Goal: Information Seeking & Learning: Learn about a topic

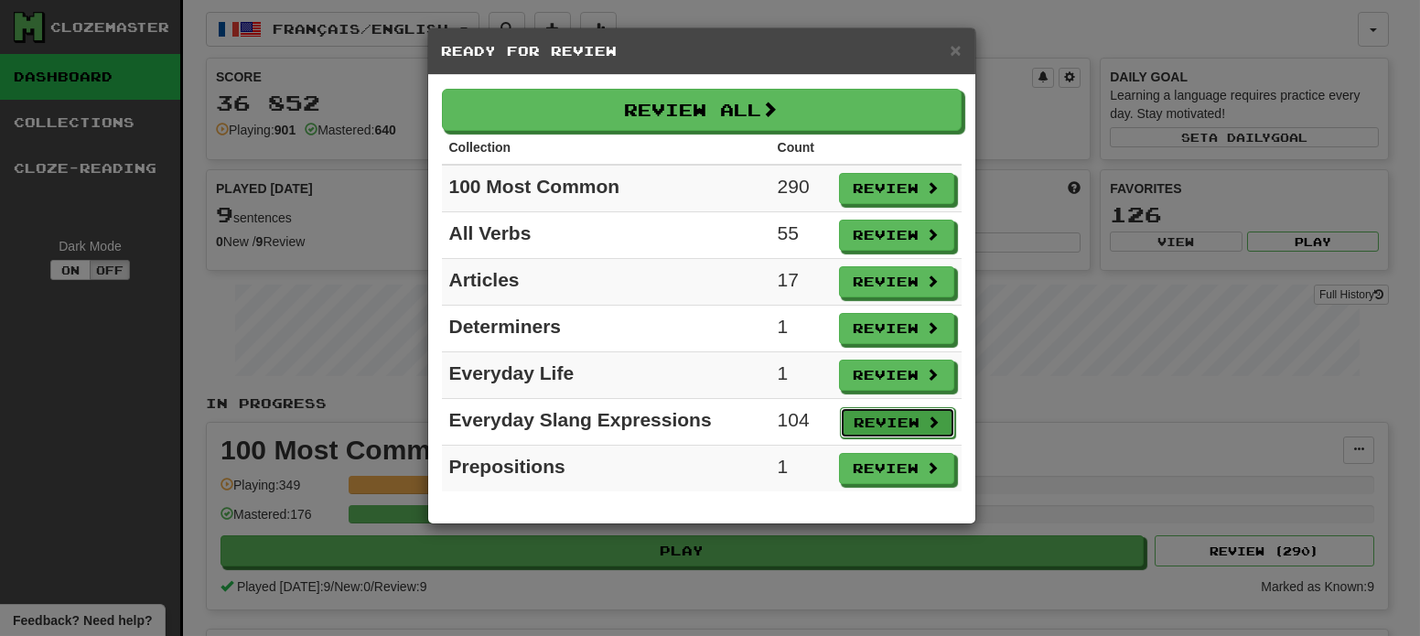
click at [909, 412] on button "Review" at bounding box center [897, 422] width 115 height 31
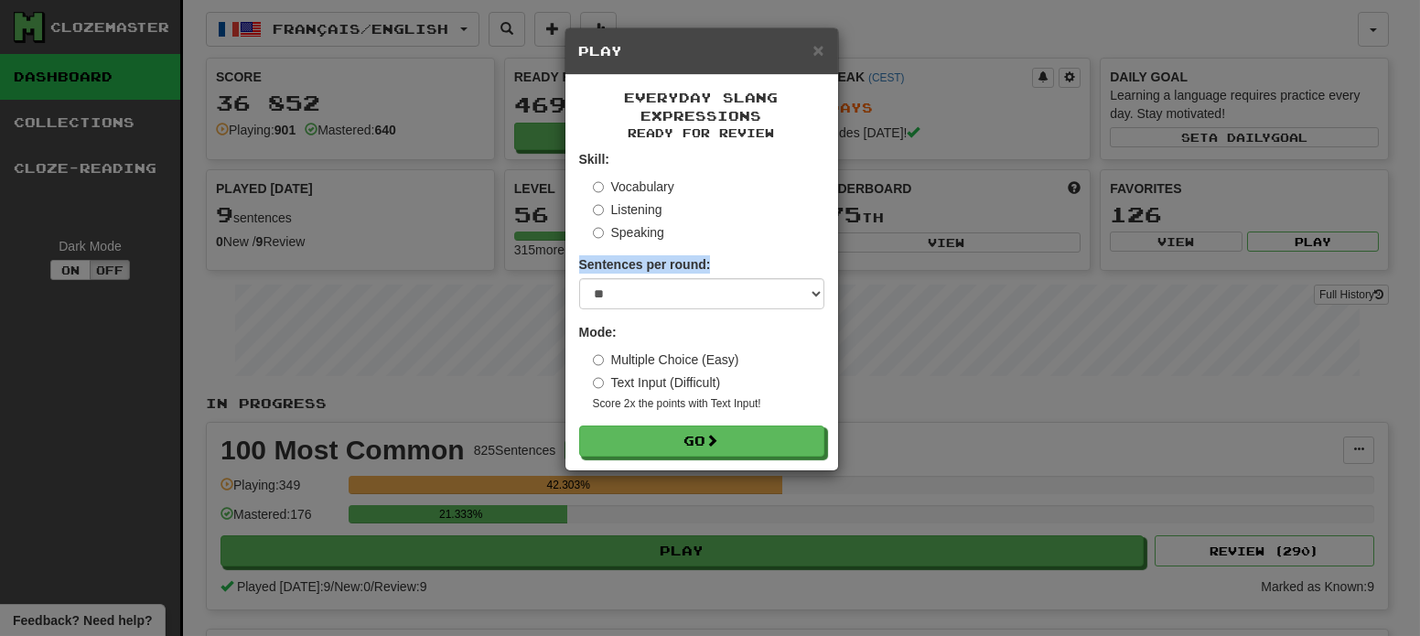
drag, startPoint x: 774, startPoint y: 273, endPoint x: 775, endPoint y: 295, distance: 22.0
click at [775, 295] on div "Sentences per round: * ** ** ** ** ** *** ********" at bounding box center [701, 282] width 245 height 54
click at [776, 295] on select "* ** ** ** ** ** *** ********" at bounding box center [701, 293] width 245 height 31
select select "*"
click at [579, 279] on select "* ** ** ** ** ** *** ********" at bounding box center [701, 293] width 245 height 31
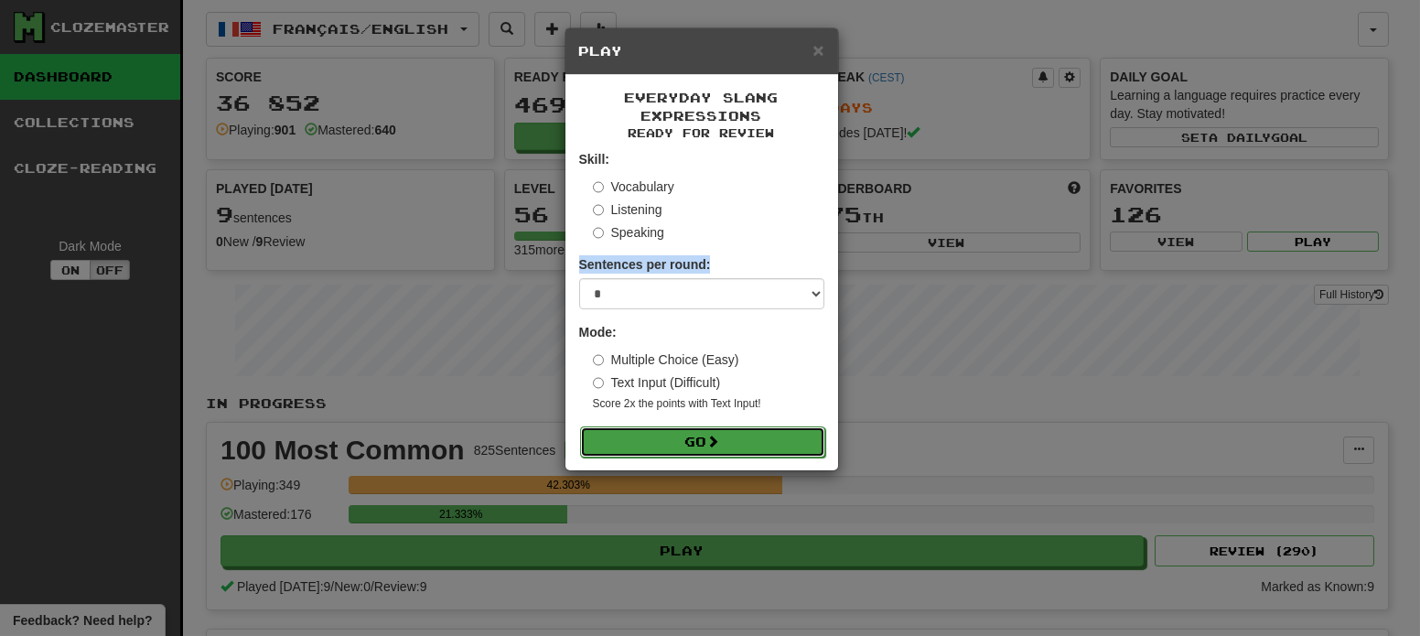
click at [715, 448] on span at bounding box center [713, 441] width 13 height 13
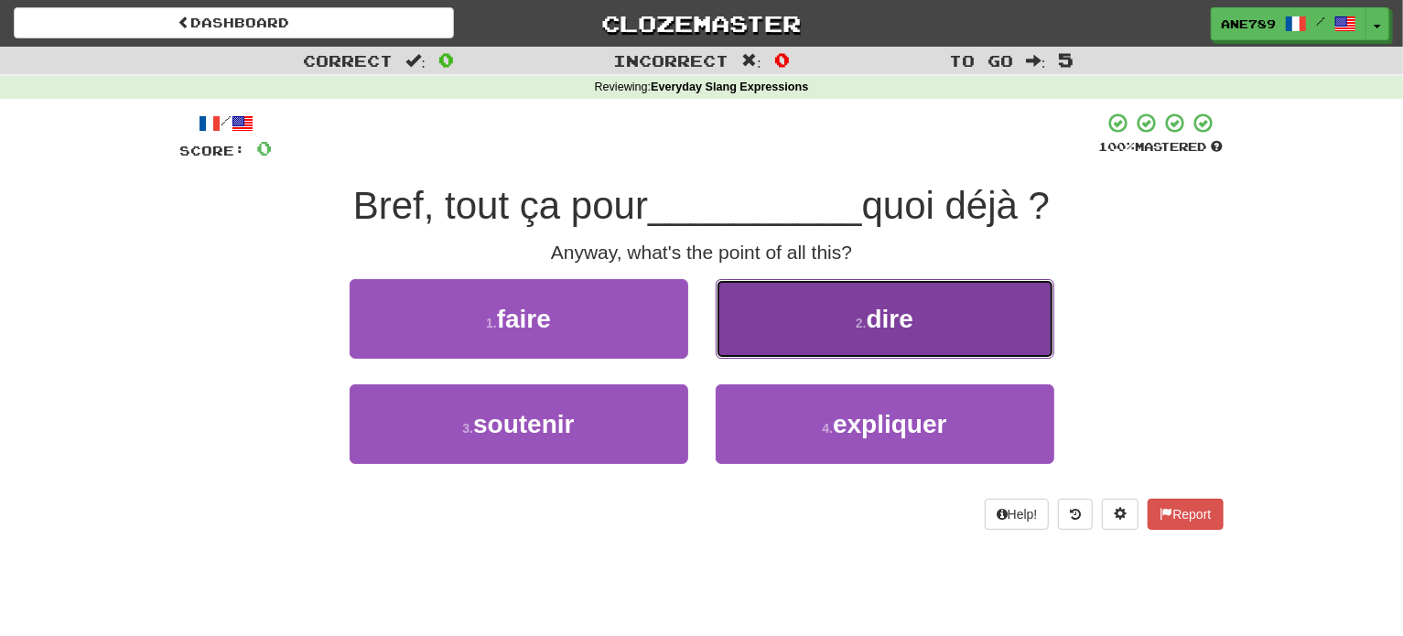
click at [805, 342] on button "2 . dire" at bounding box center [885, 319] width 339 height 80
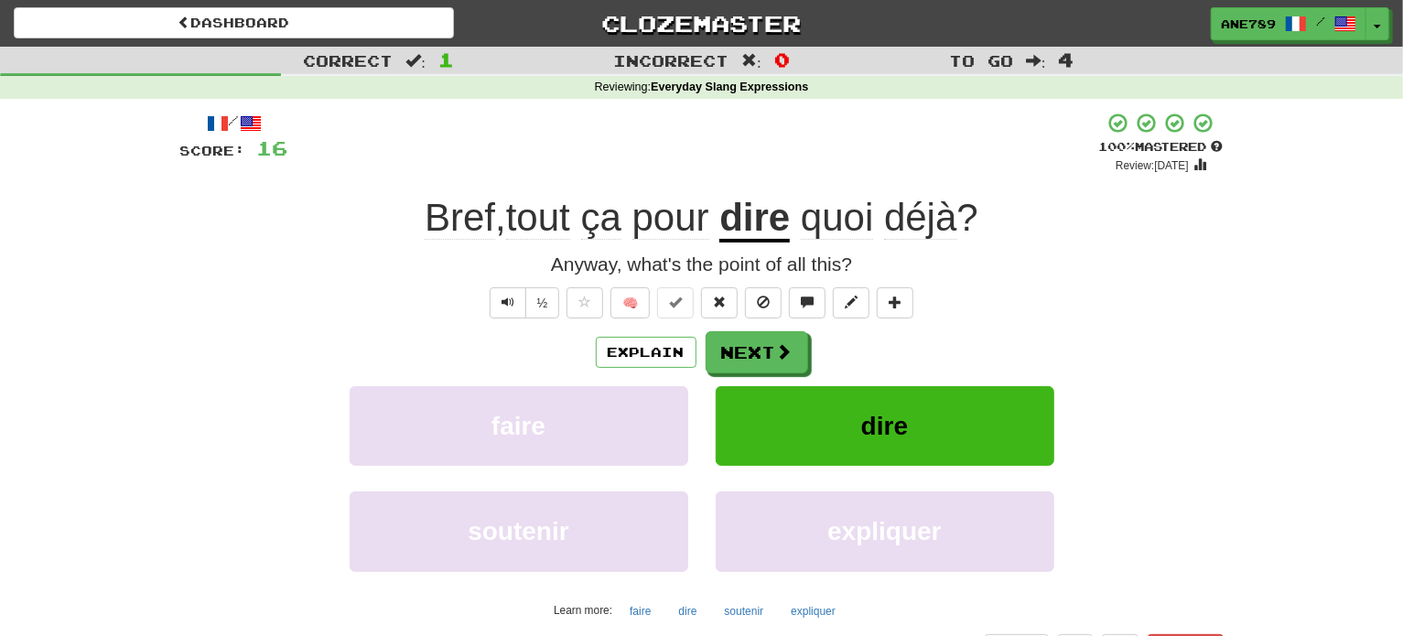
click at [762, 373] on div "Explain Next faire dire soutenir expliquer Learn more: faire dire soutenir expl…" at bounding box center [701, 478] width 1043 height 294
click at [757, 375] on div "Explain Next faire dire soutenir expliquer Learn more: faire dire soutenir expl…" at bounding box center [701, 478] width 1043 height 294
click at [772, 343] on button "Next" at bounding box center [758, 353] width 103 height 42
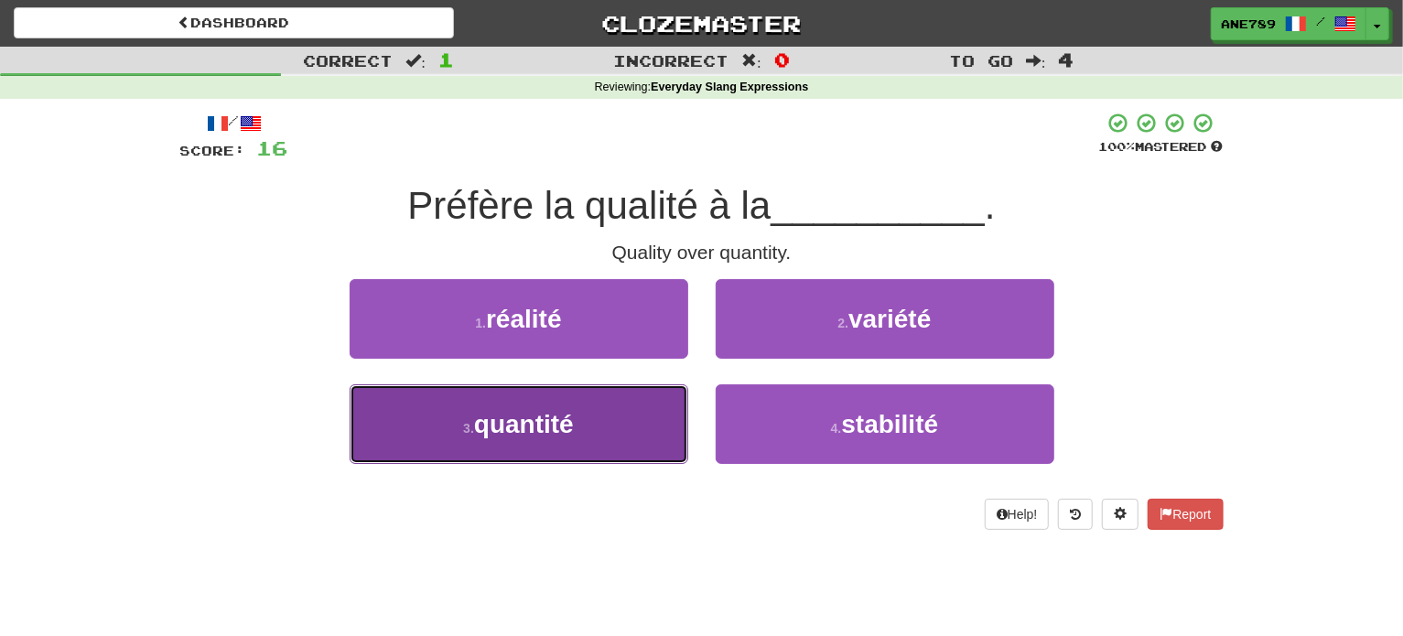
click at [636, 448] on button "3 . quantité" at bounding box center [519, 424] width 339 height 80
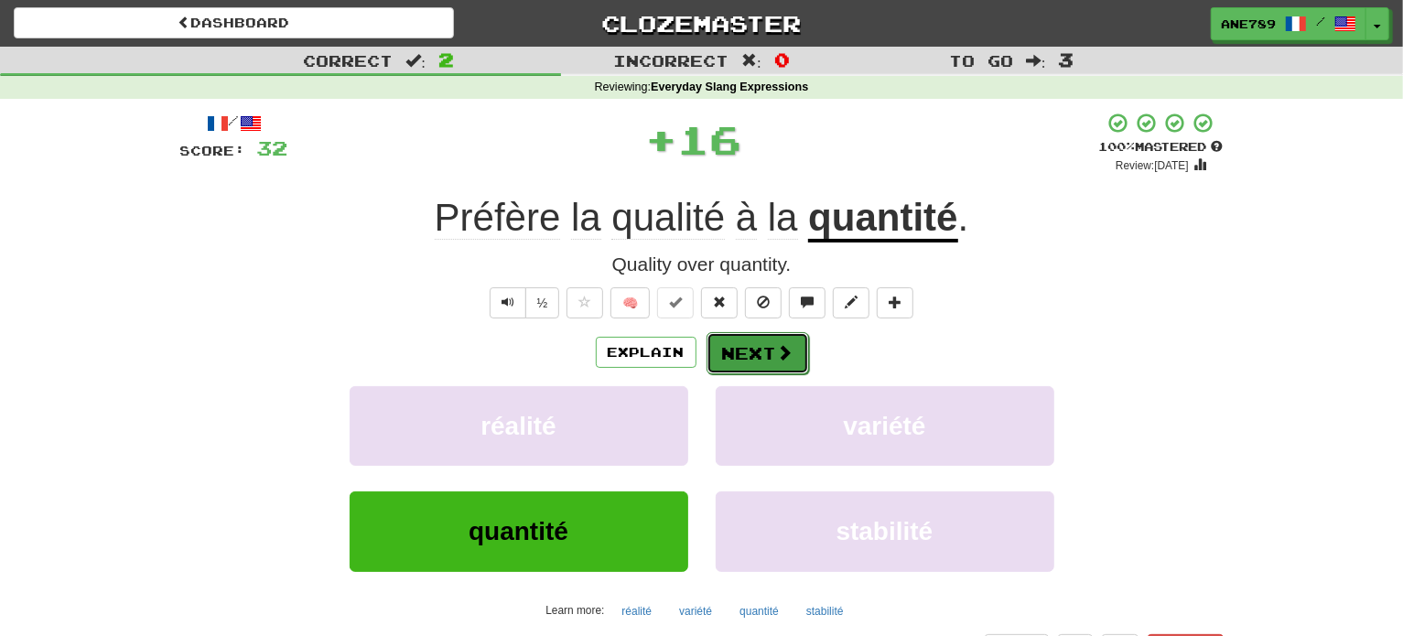
click at [778, 353] on span at bounding box center [785, 352] width 16 height 16
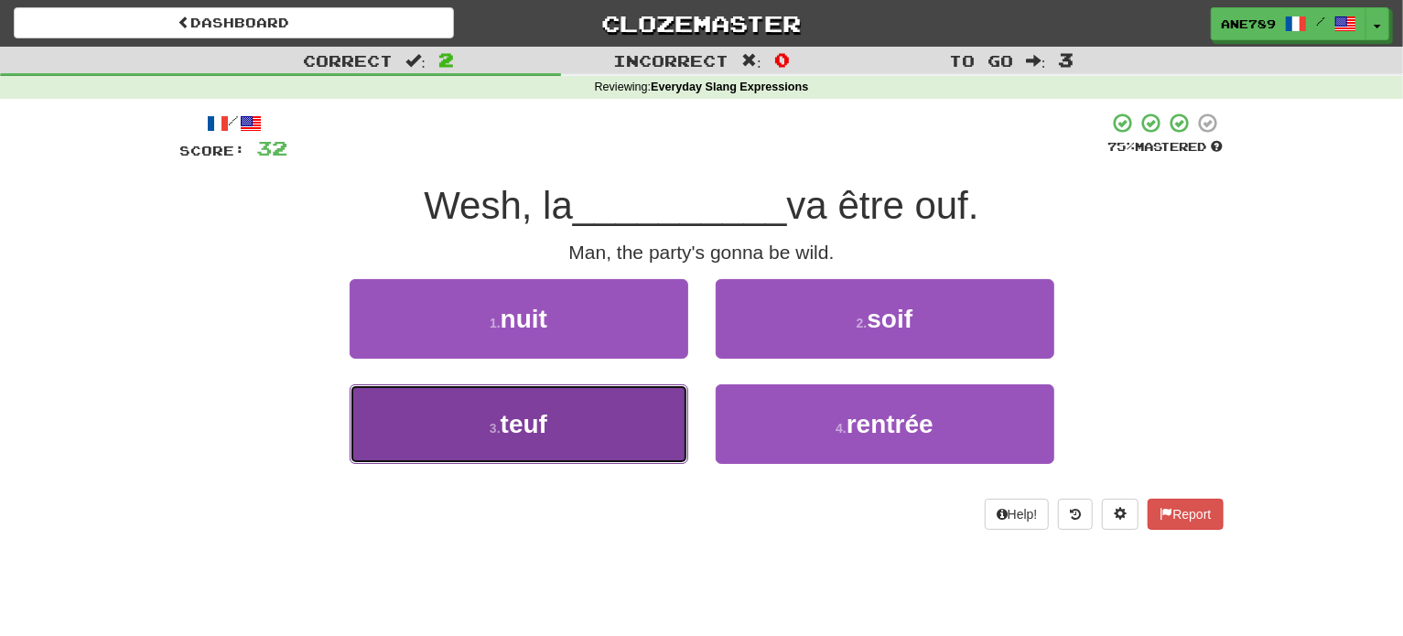
click at [648, 433] on button "3 . teuf" at bounding box center [519, 424] width 339 height 80
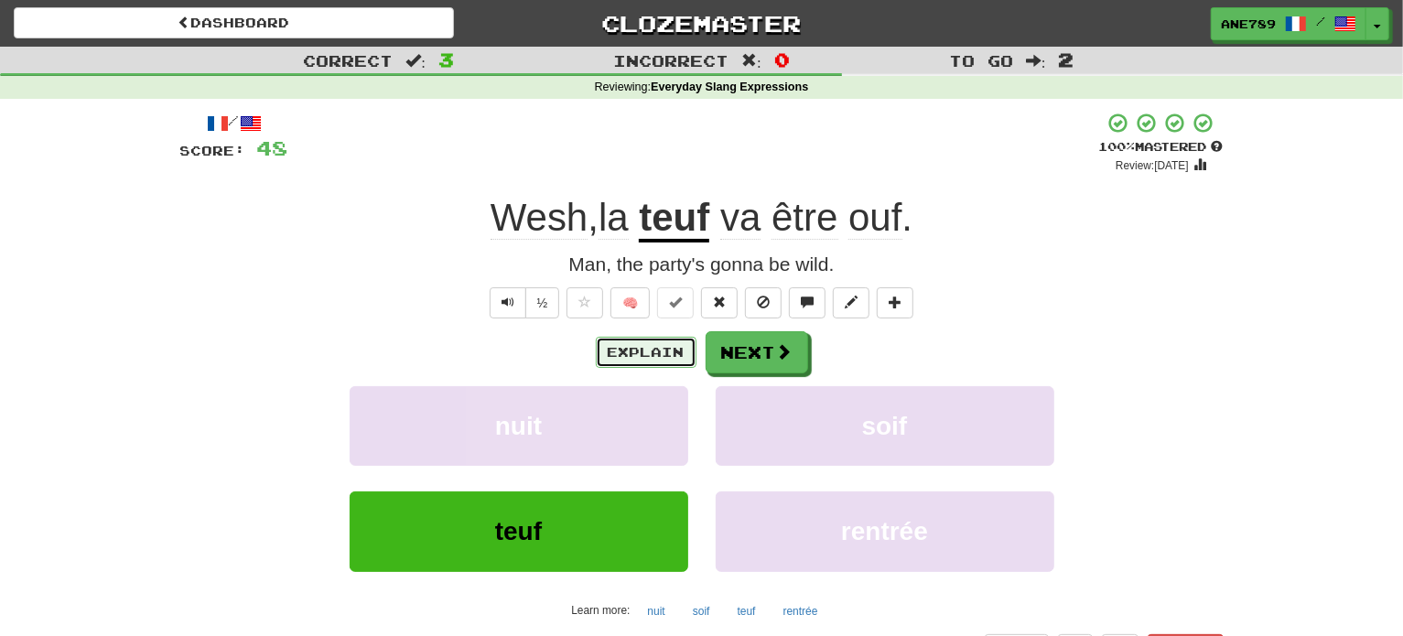
click at [643, 363] on button "Explain" at bounding box center [646, 352] width 101 height 31
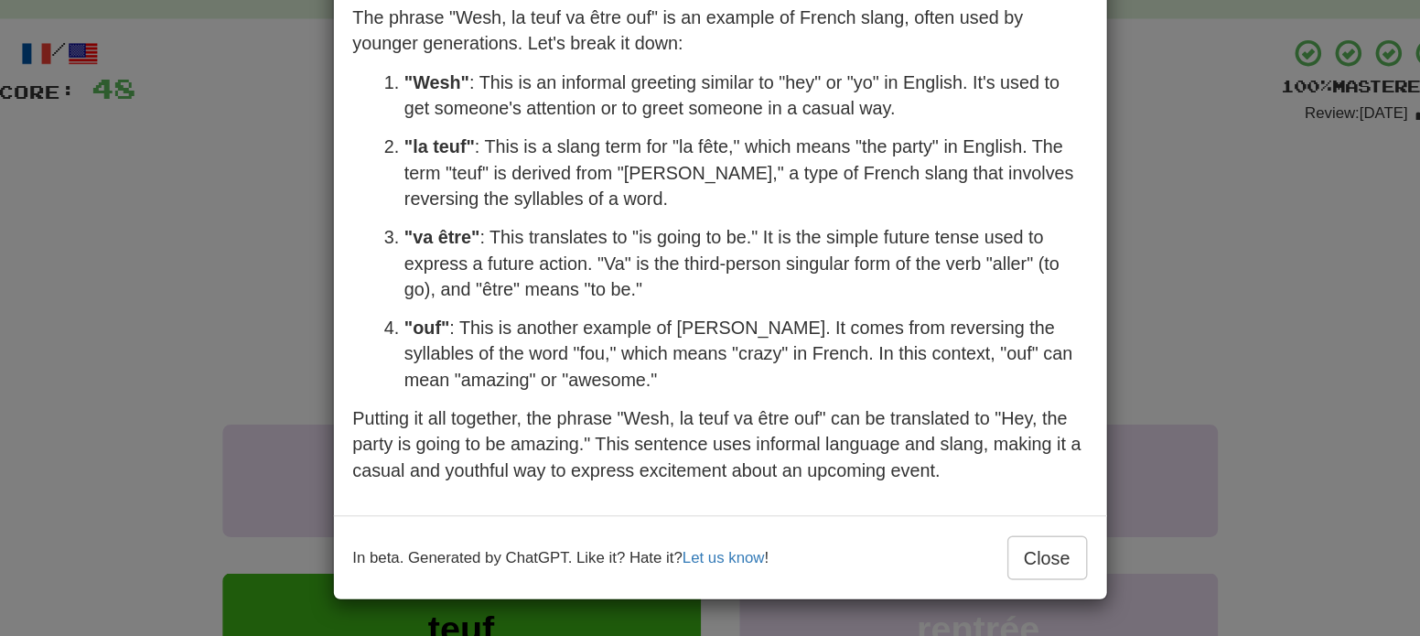
click at [290, 292] on div "× Explanation The phrase "Wesh, la teuf va être ouf" is an example of French sl…" at bounding box center [710, 318] width 1420 height 636
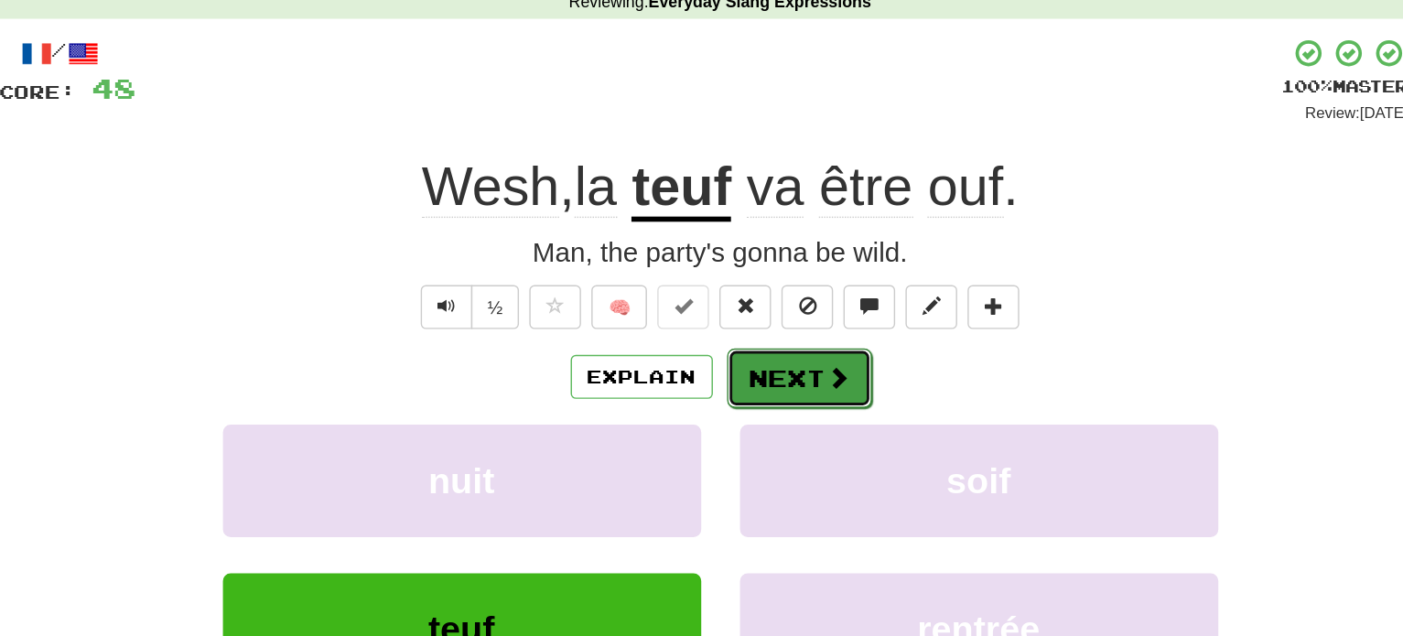
click at [740, 360] on button "Next" at bounding box center [758, 353] width 103 height 42
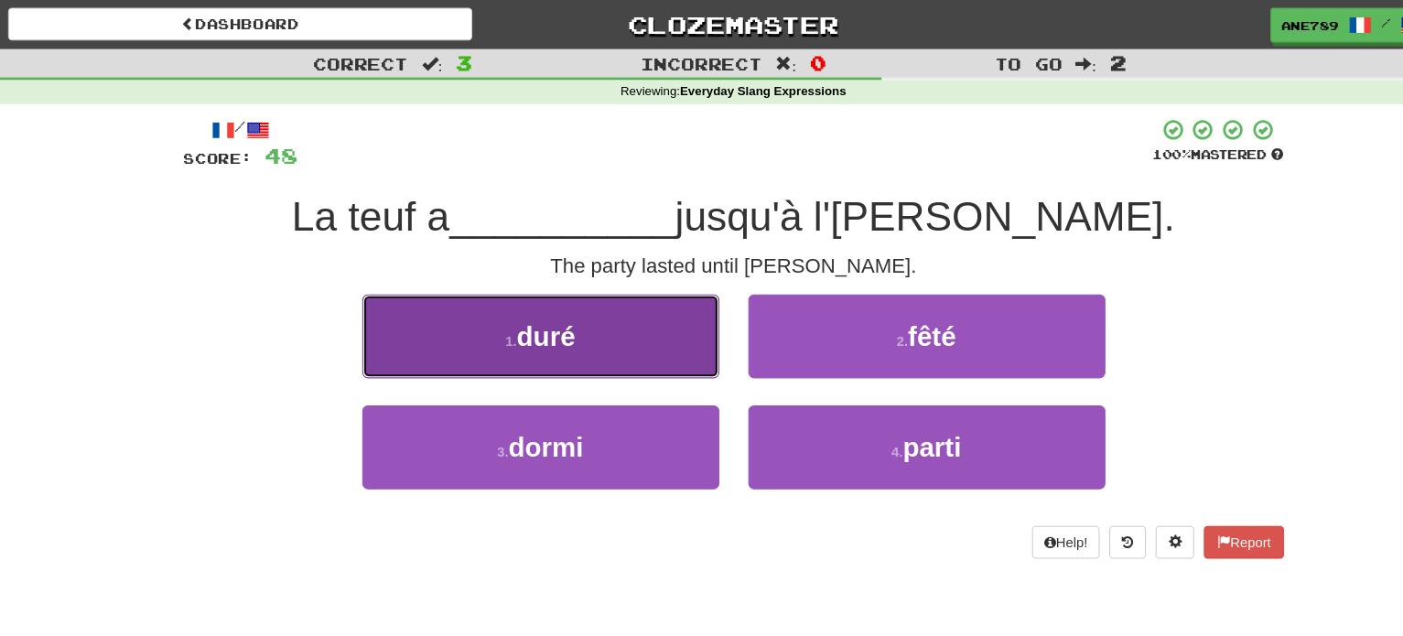
click at [638, 335] on button "1 . duré" at bounding box center [519, 319] width 339 height 80
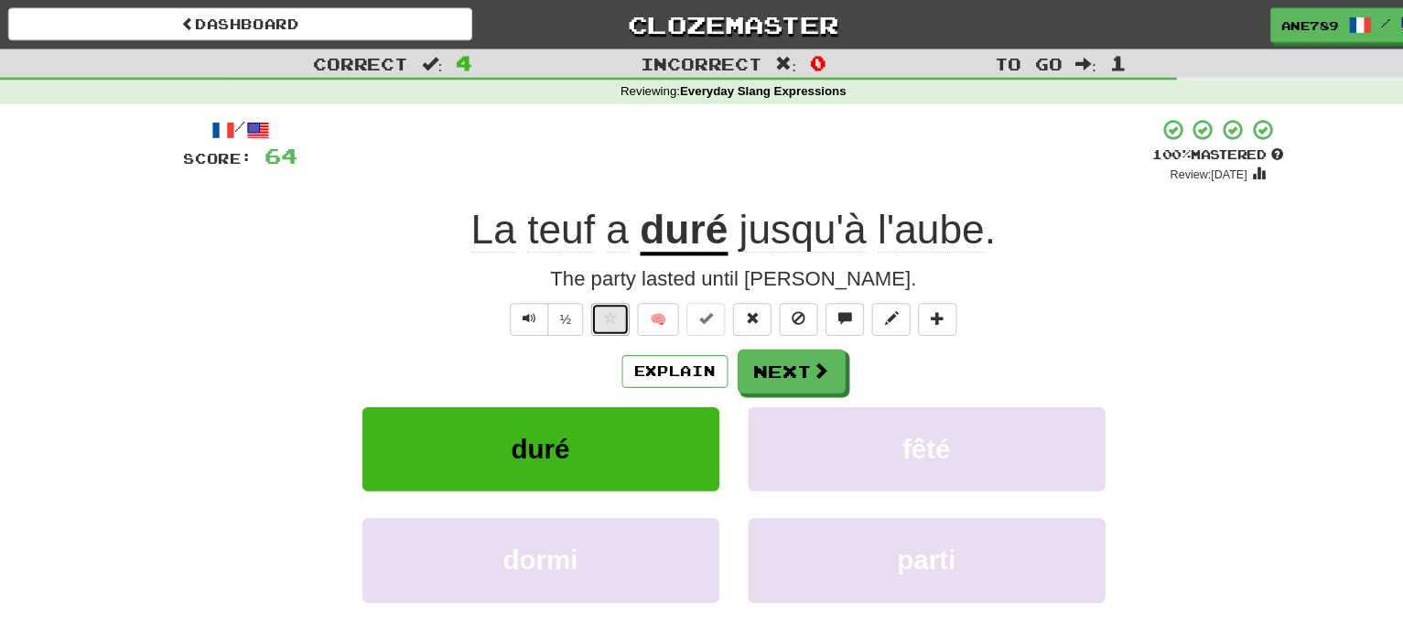
click at [578, 301] on span at bounding box center [584, 302] width 13 height 13
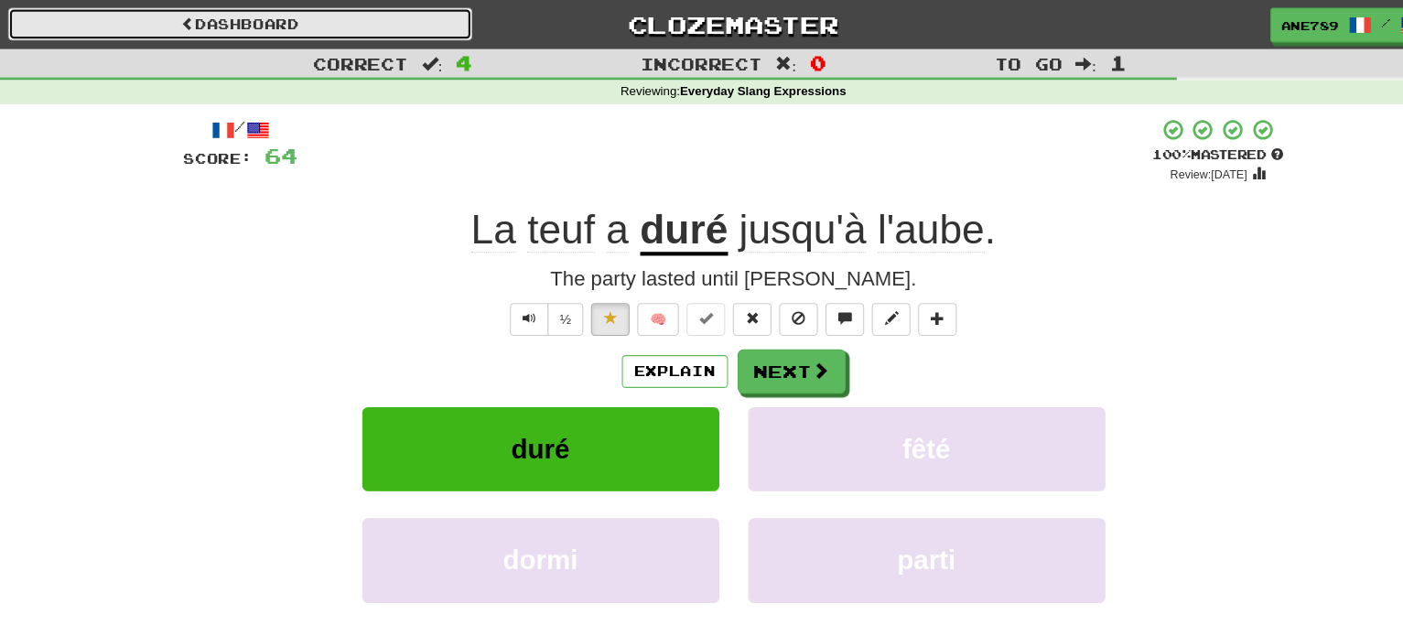
click at [311, 19] on link "Dashboard" at bounding box center [234, 22] width 440 height 31
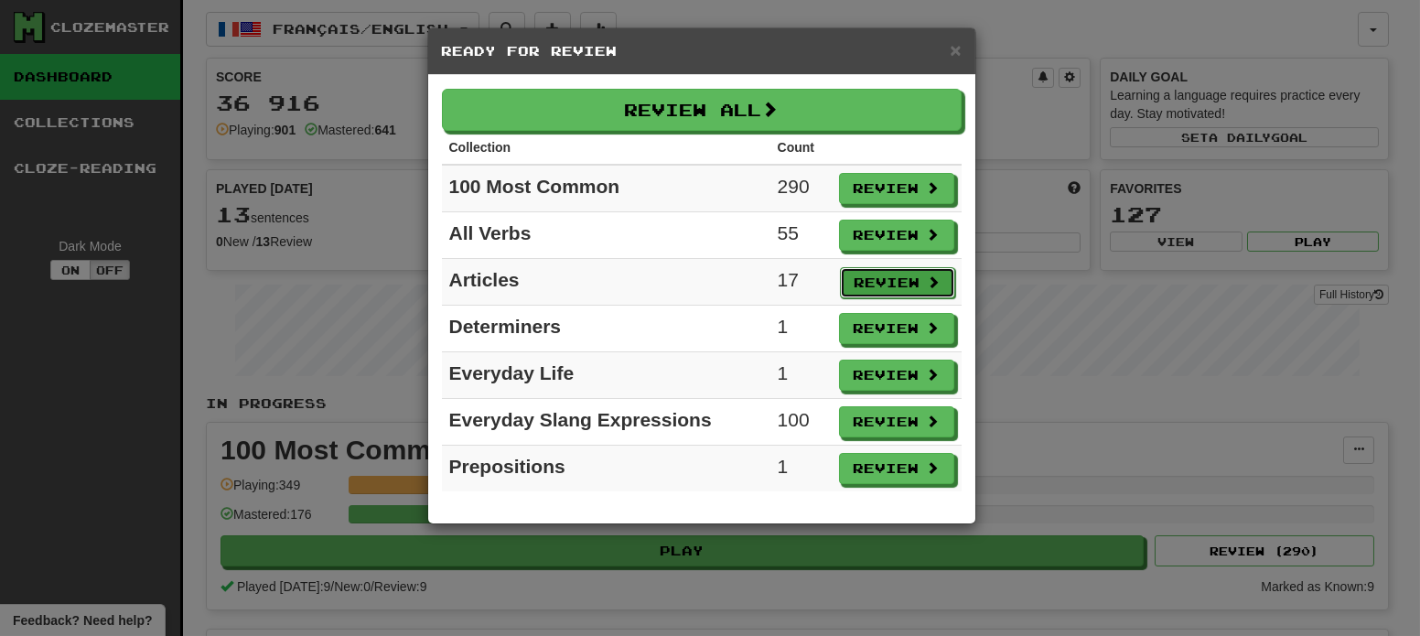
click at [898, 279] on button "Review" at bounding box center [897, 282] width 115 height 31
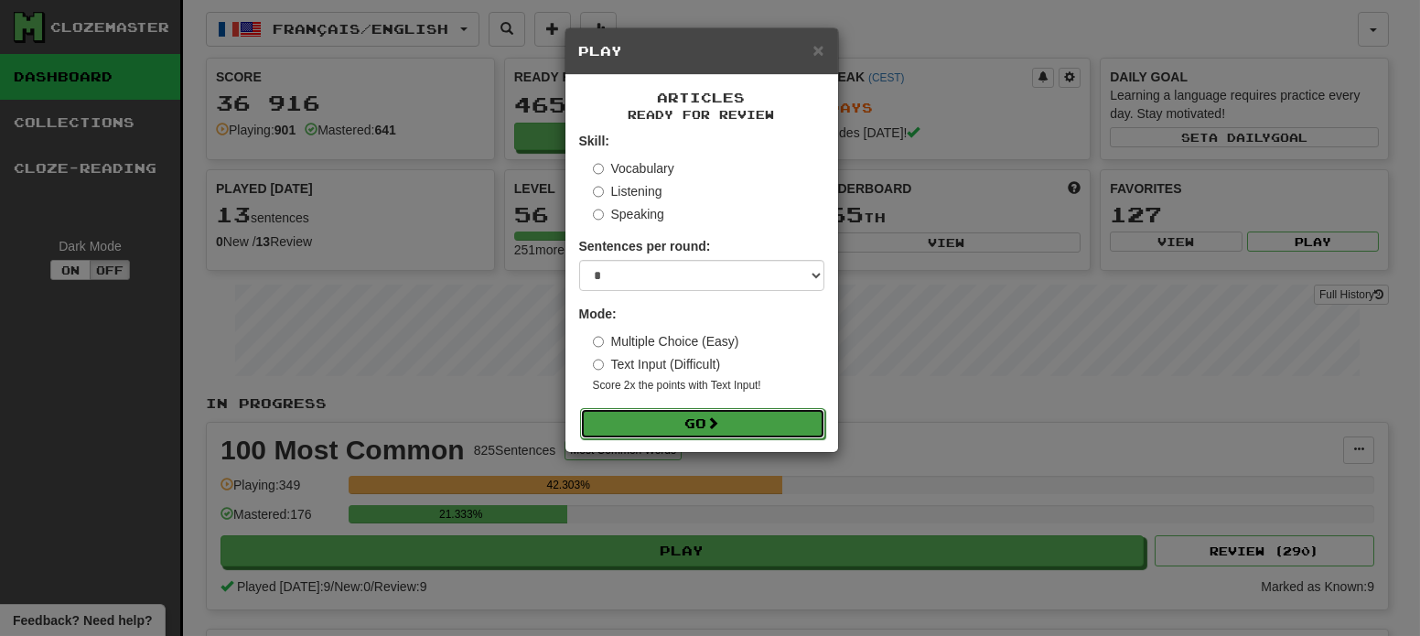
click at [799, 415] on button "Go" at bounding box center [702, 423] width 245 height 31
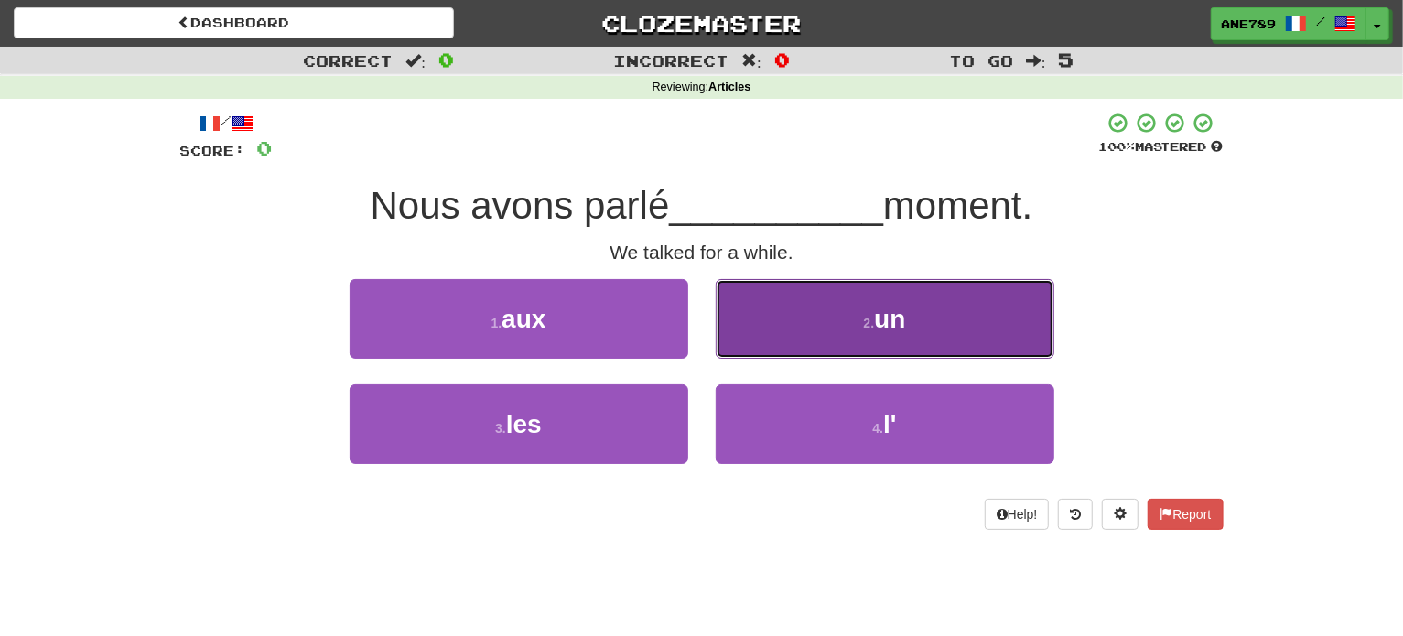
click at [795, 335] on button "2 . un" at bounding box center [885, 319] width 339 height 80
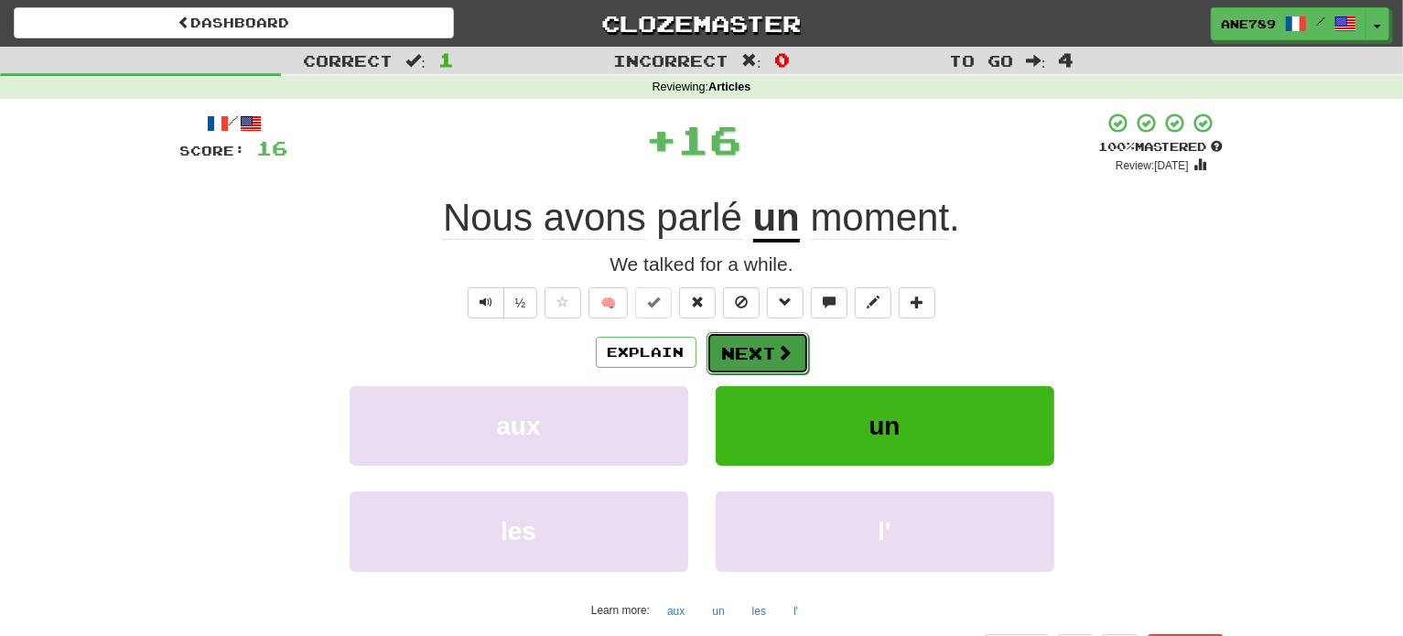
click at [798, 357] on button "Next" at bounding box center [758, 353] width 103 height 42
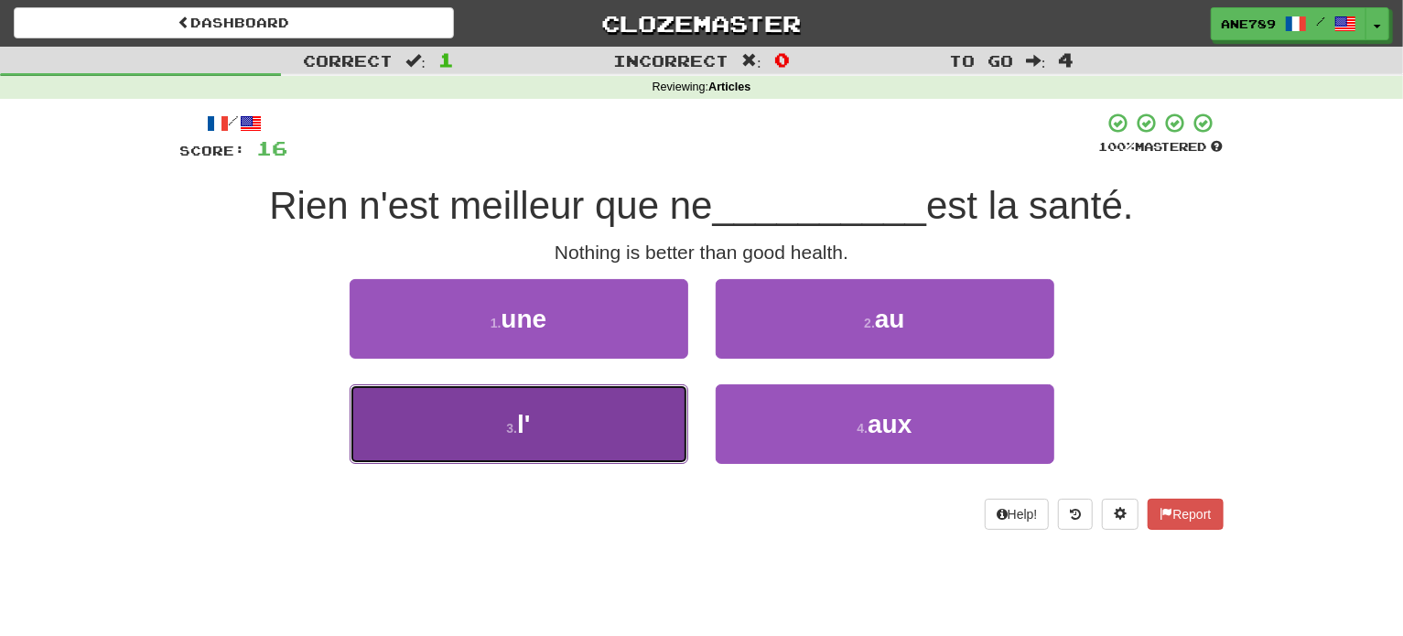
click at [632, 426] on button "3 . l'" at bounding box center [519, 424] width 339 height 80
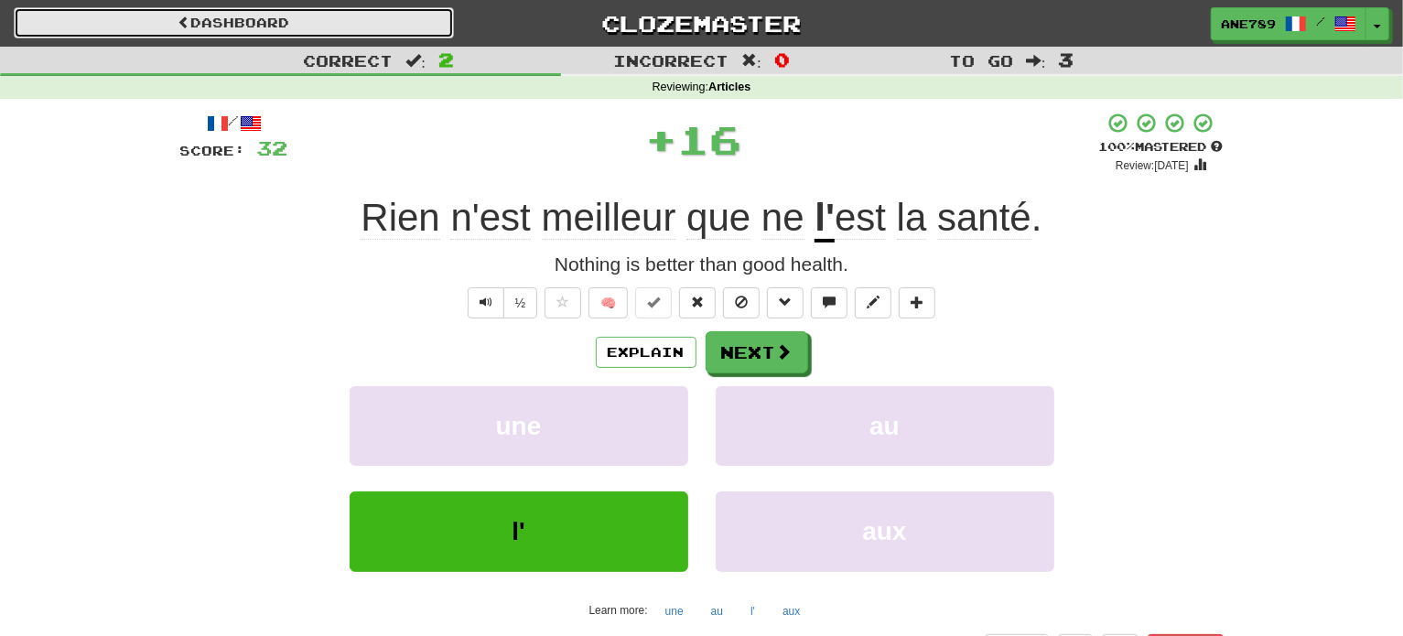
click at [279, 8] on link "Dashboard" at bounding box center [234, 22] width 440 height 31
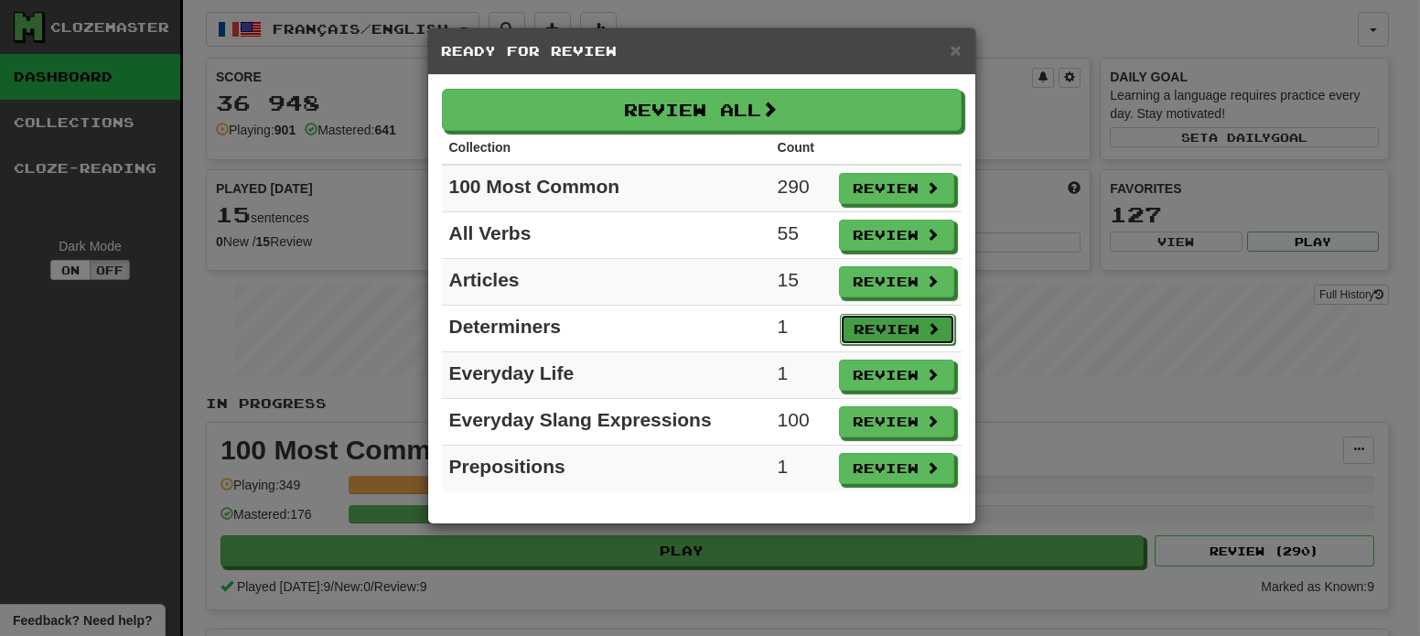
click at [872, 320] on button "Review" at bounding box center [897, 329] width 115 height 31
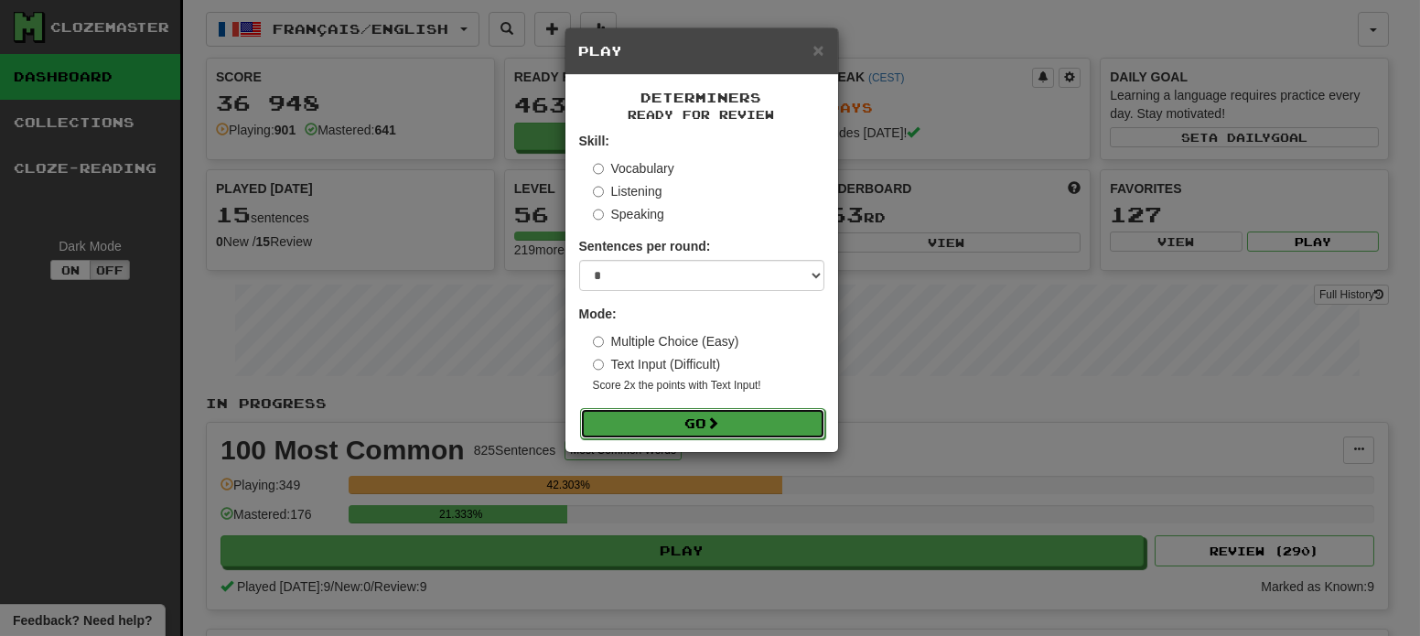
click at [785, 416] on button "Go" at bounding box center [702, 423] width 245 height 31
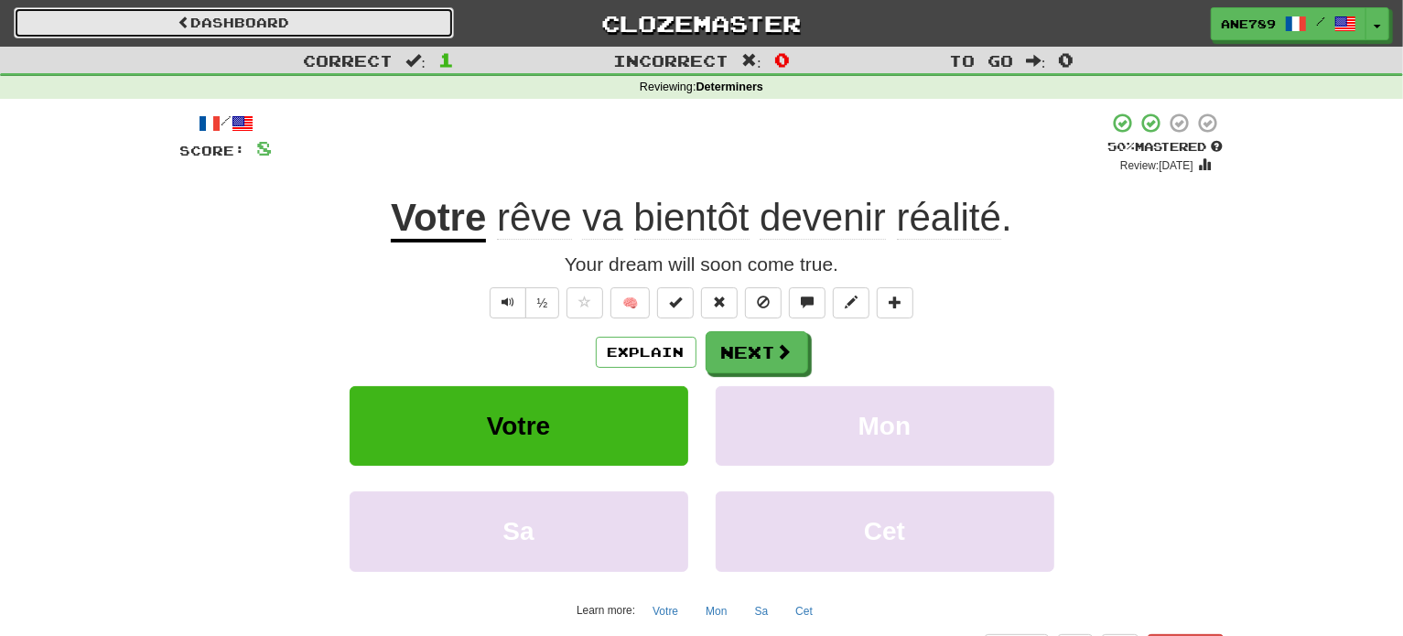
click at [321, 18] on link "Dashboard" at bounding box center [234, 22] width 440 height 31
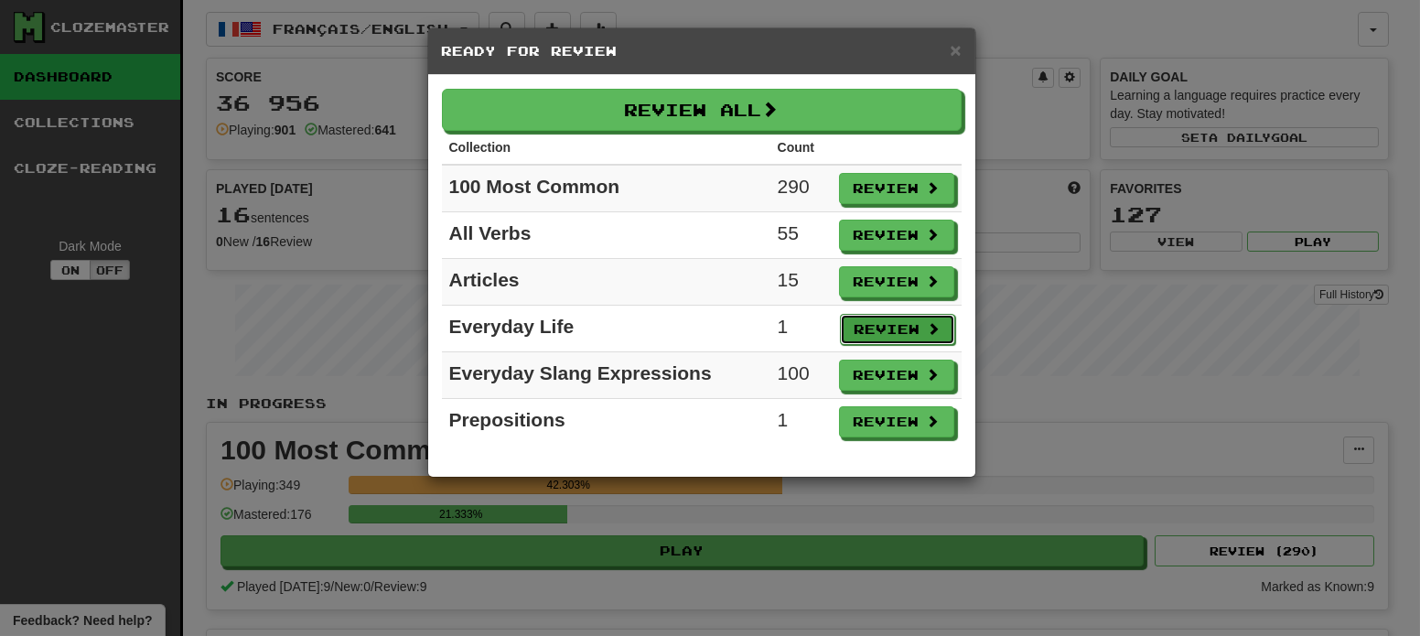
click at [870, 331] on button "Review" at bounding box center [897, 329] width 115 height 31
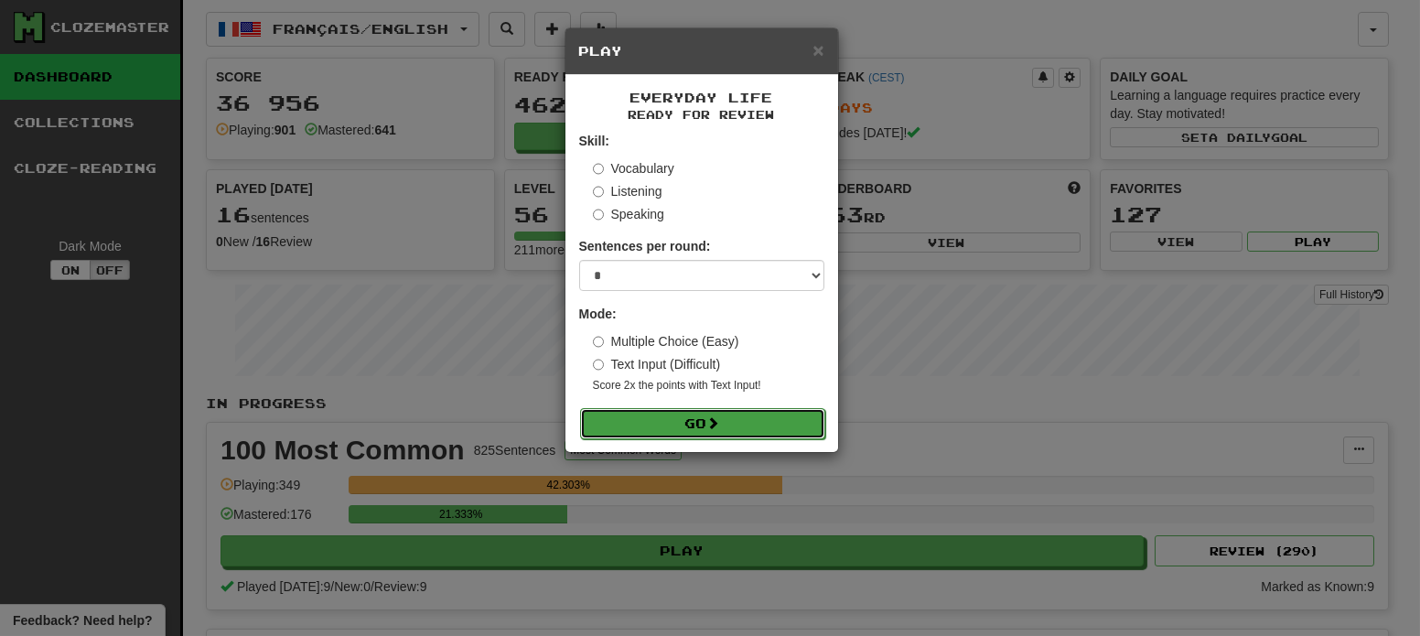
click at [745, 428] on button "Go" at bounding box center [702, 423] width 245 height 31
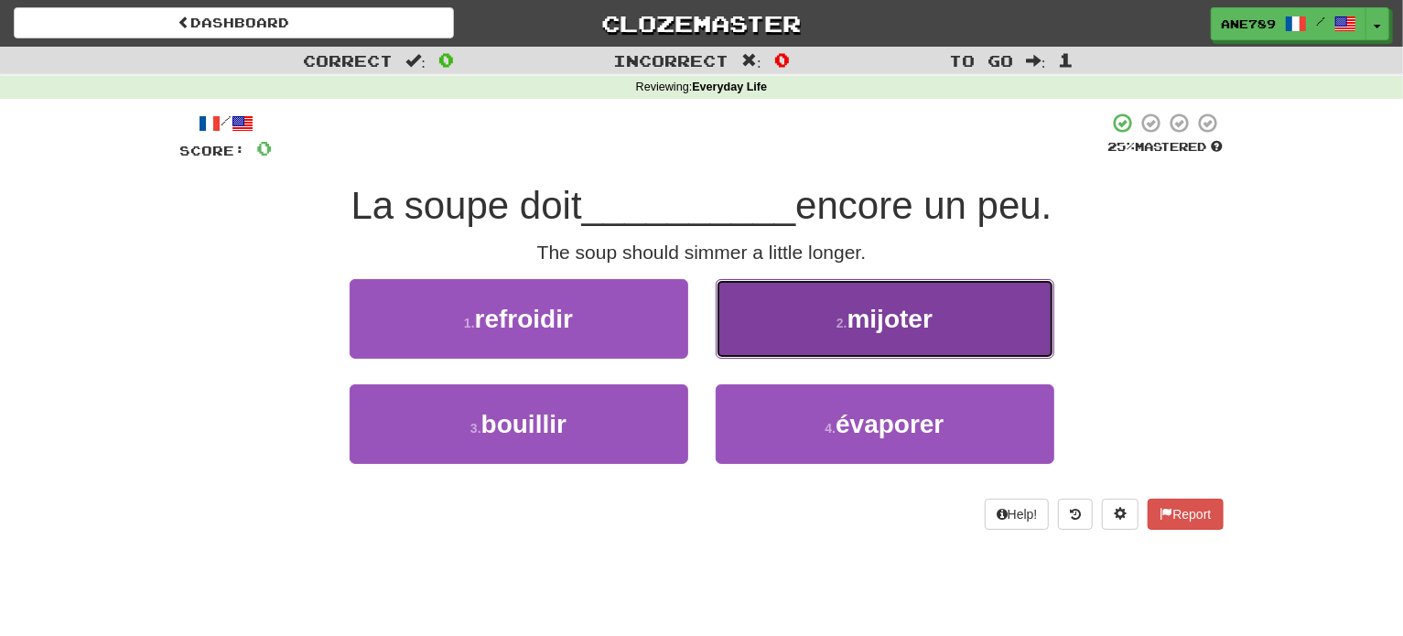
click at [798, 319] on button "2 . mijoter" at bounding box center [885, 319] width 339 height 80
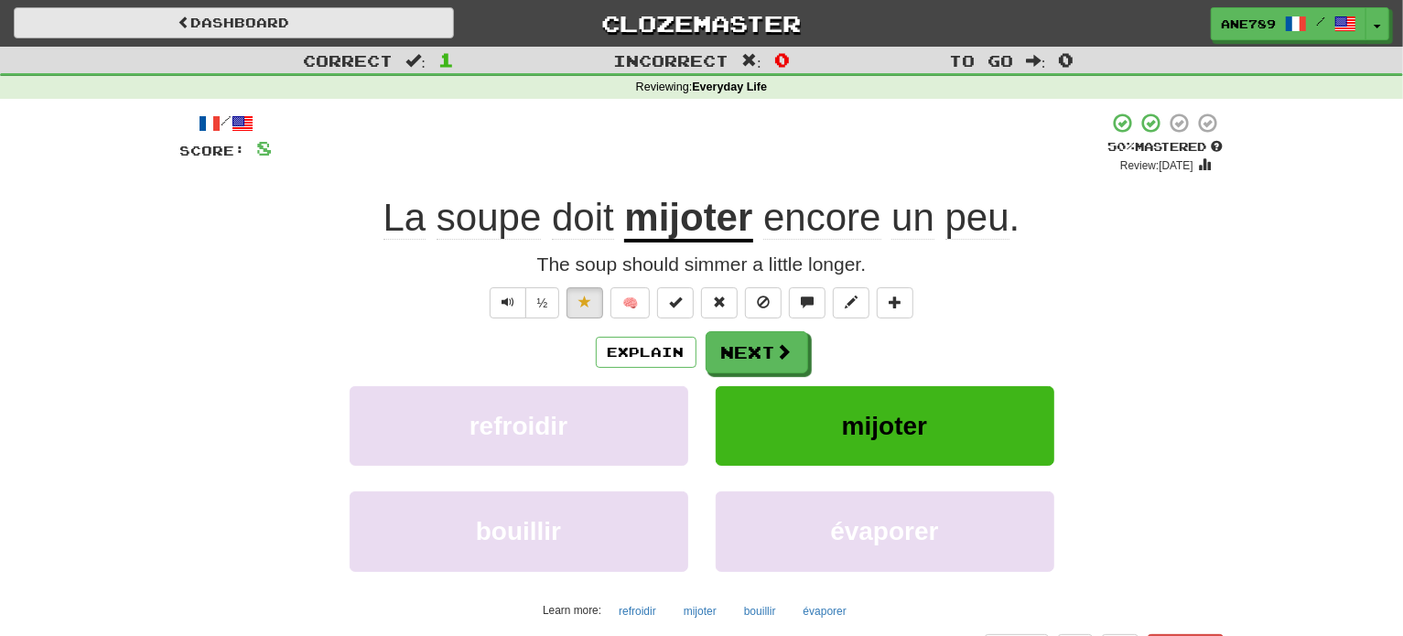
click at [325, 5] on div "Dashboard Clozemaster Ane789 / Toggle Dropdown Dashboard Leaderboard Activity F…" at bounding box center [701, 20] width 1403 height 40
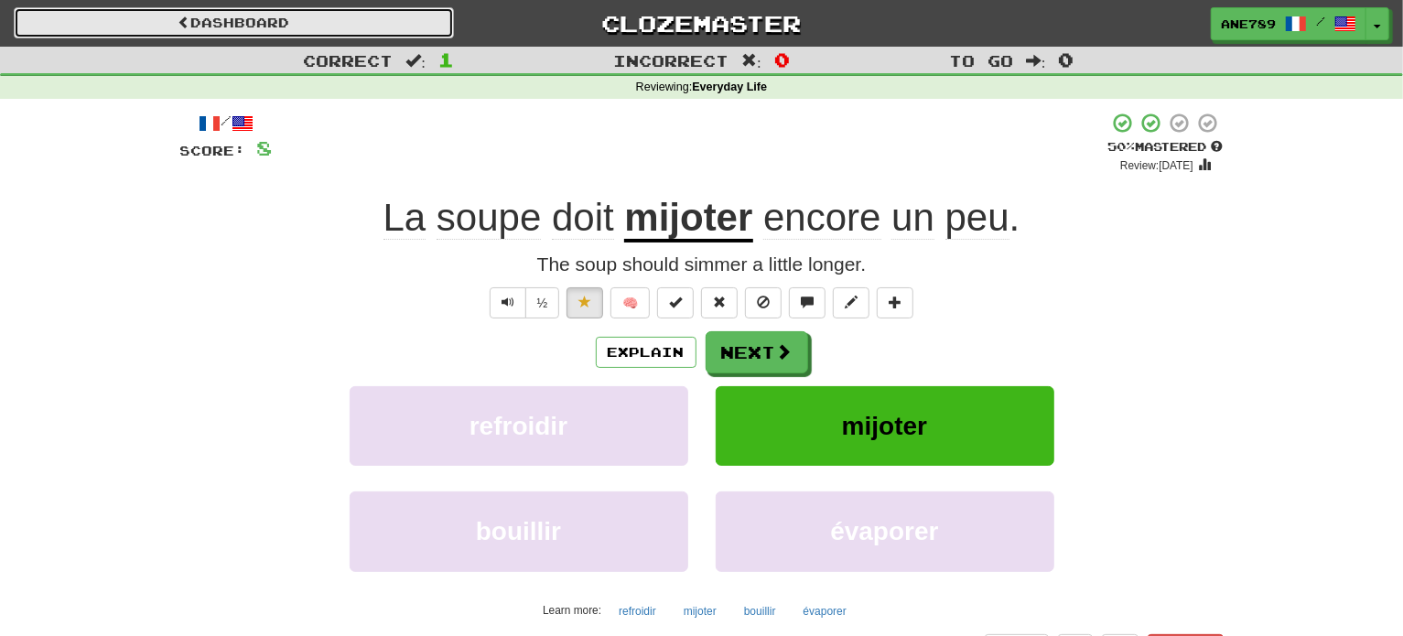
click at [371, 11] on link "Dashboard" at bounding box center [234, 22] width 440 height 31
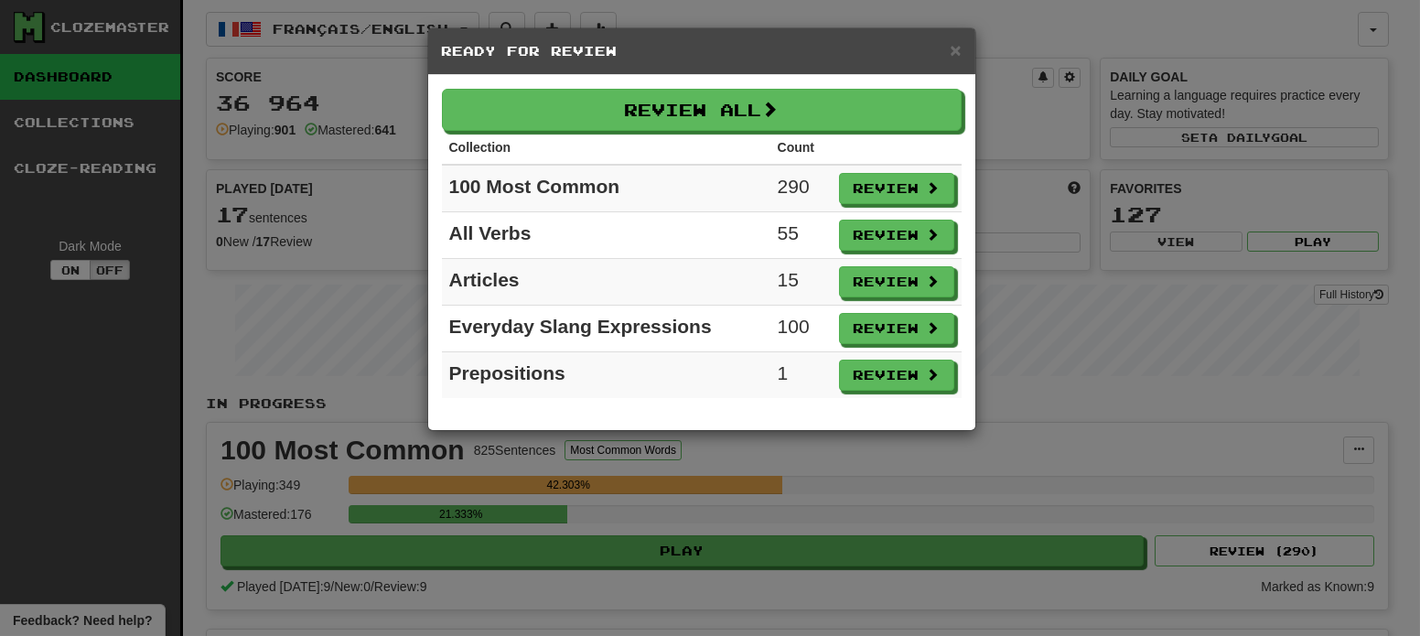
click at [879, 386] on td "Review" at bounding box center [897, 375] width 130 height 47
click at [878, 374] on button "Review" at bounding box center [897, 376] width 115 height 31
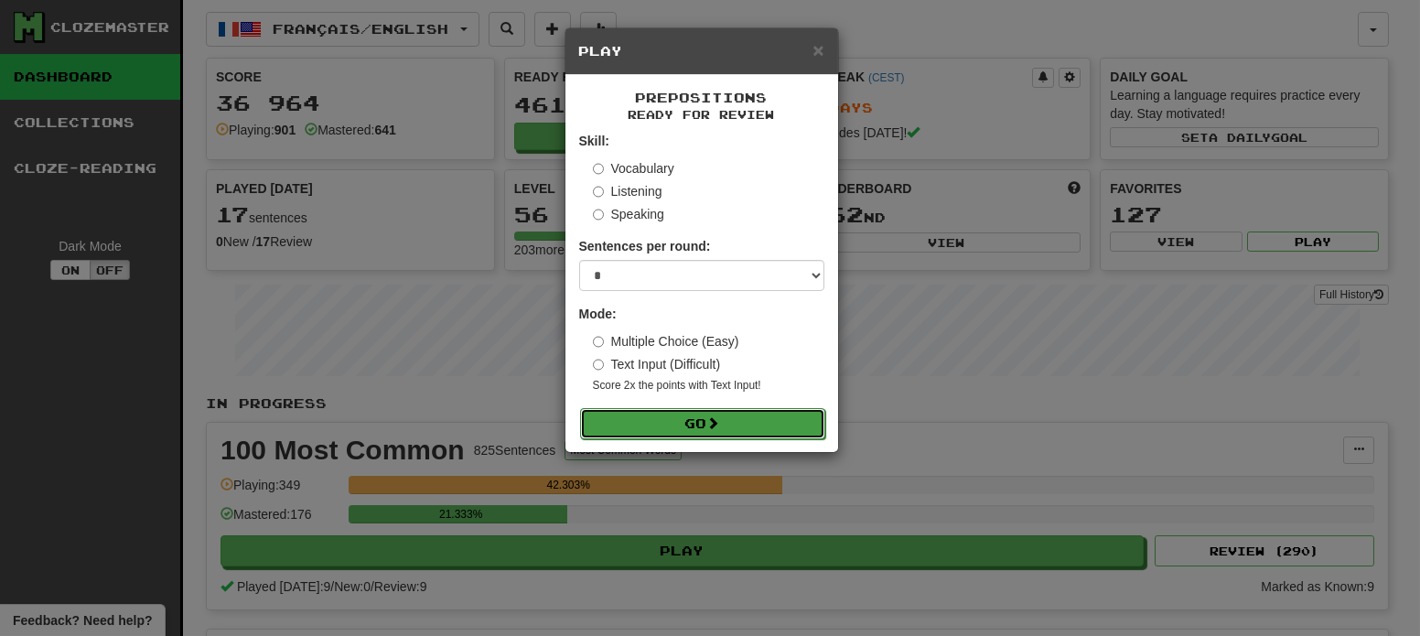
click at [736, 436] on button "Go" at bounding box center [702, 423] width 245 height 31
